Goal: Browse casually: Explore the website without a specific task or goal

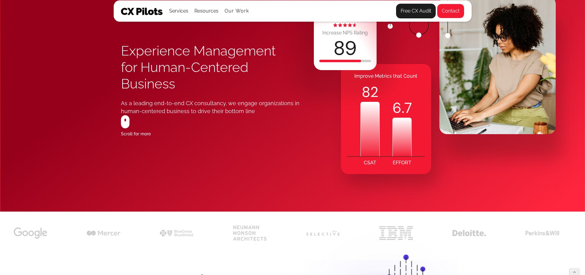
scroll to position [98, 0]
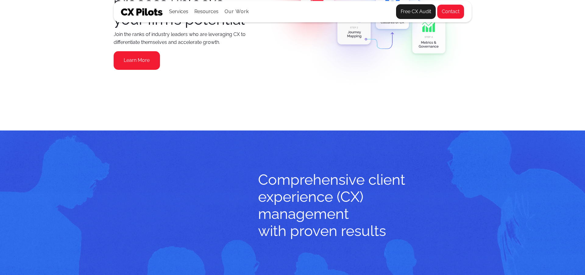
scroll to position [1547, 0]
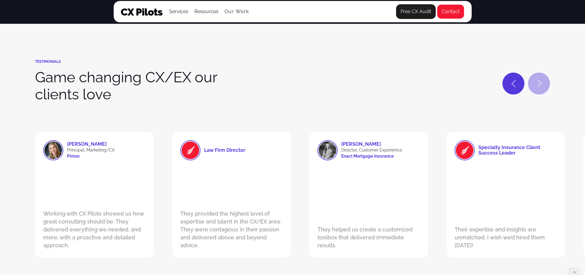
click at [540, 86] on icon "Next slide" at bounding box center [539, 83] width 5 height 7
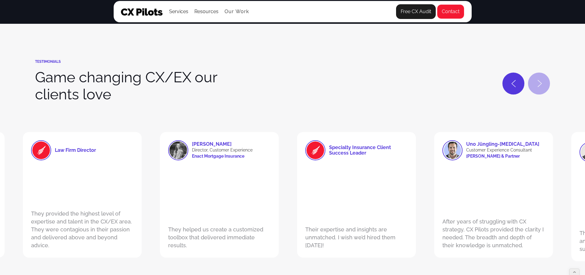
click at [540, 86] on icon "Next slide" at bounding box center [539, 83] width 5 height 7
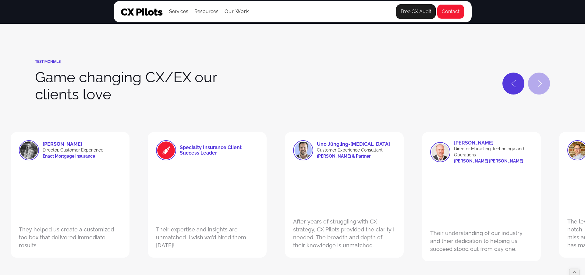
click at [540, 86] on icon "Next slide" at bounding box center [539, 83] width 5 height 7
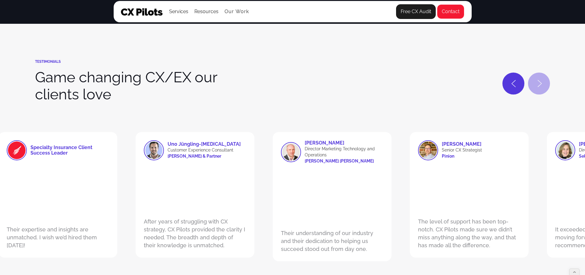
click at [540, 86] on icon "Next slide" at bounding box center [539, 83] width 5 height 7
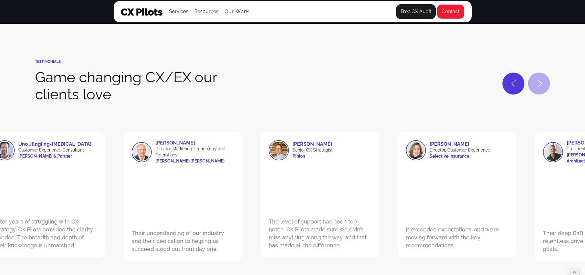
click at [540, 86] on icon "Next slide" at bounding box center [539, 83] width 5 height 7
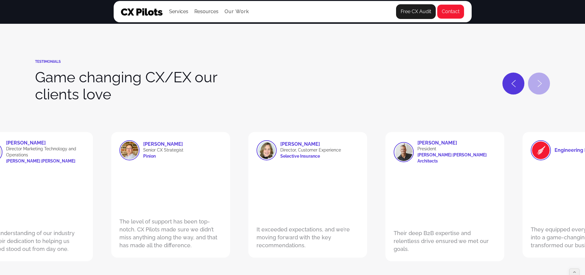
click at [540, 86] on icon "Next slide" at bounding box center [539, 83] width 5 height 7
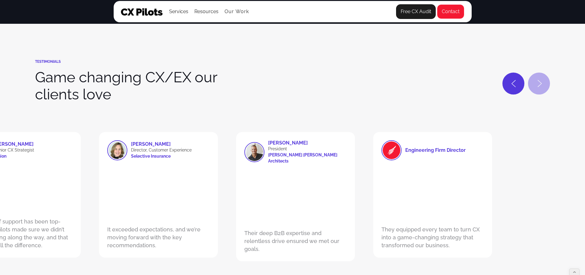
click at [540, 86] on icon "Next slide" at bounding box center [539, 83] width 5 height 7
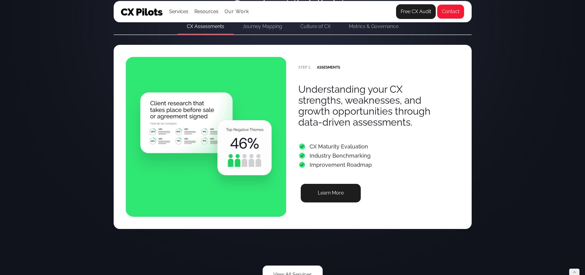
scroll to position [1231, 0]
